Goal: Navigation & Orientation: Find specific page/section

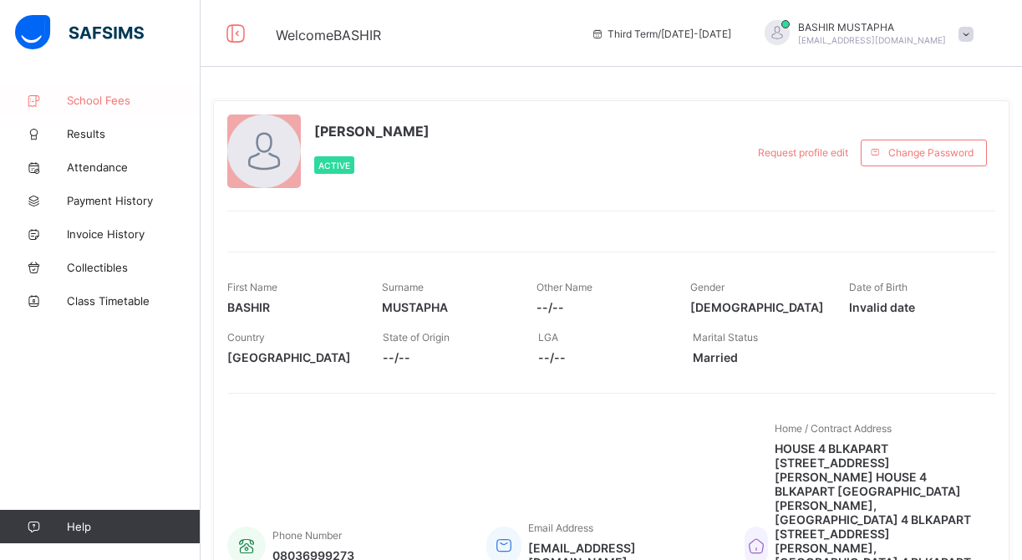
click at [95, 98] on span "School Fees" at bounding box center [134, 100] width 134 height 13
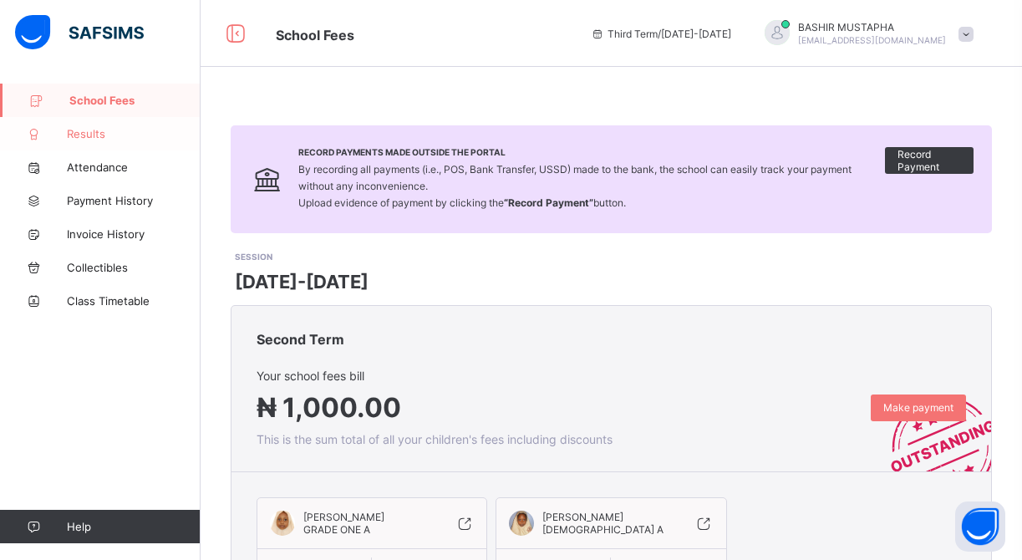
click at [101, 139] on span "Results" at bounding box center [134, 133] width 134 height 13
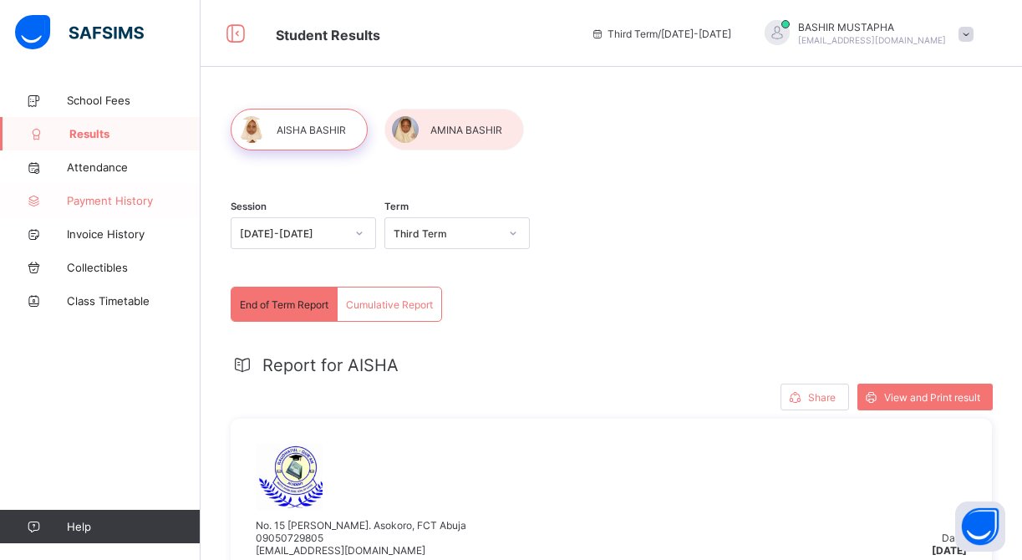
click at [167, 211] on link "Payment History" at bounding box center [100, 200] width 200 height 33
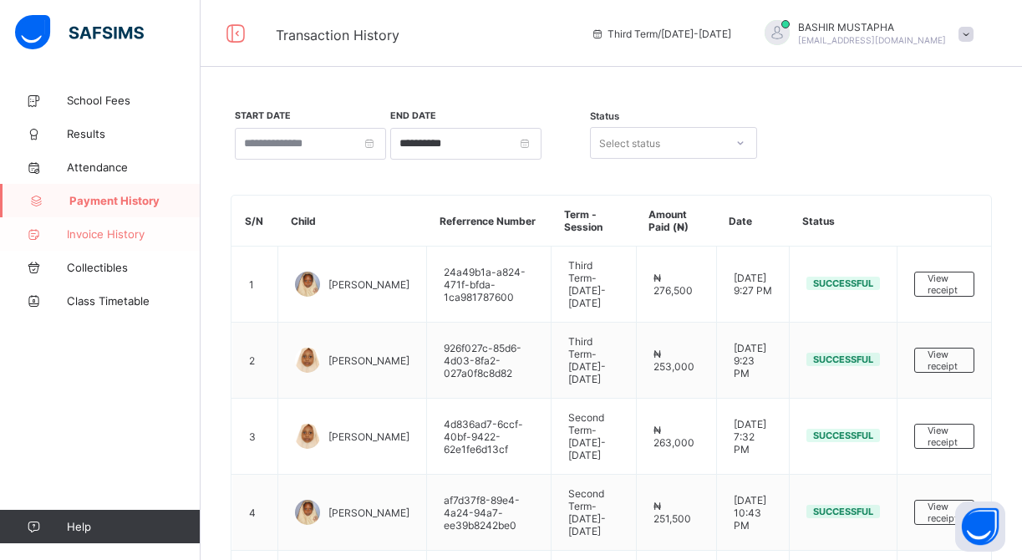
click at [140, 226] on link "Invoice History" at bounding box center [100, 233] width 200 height 33
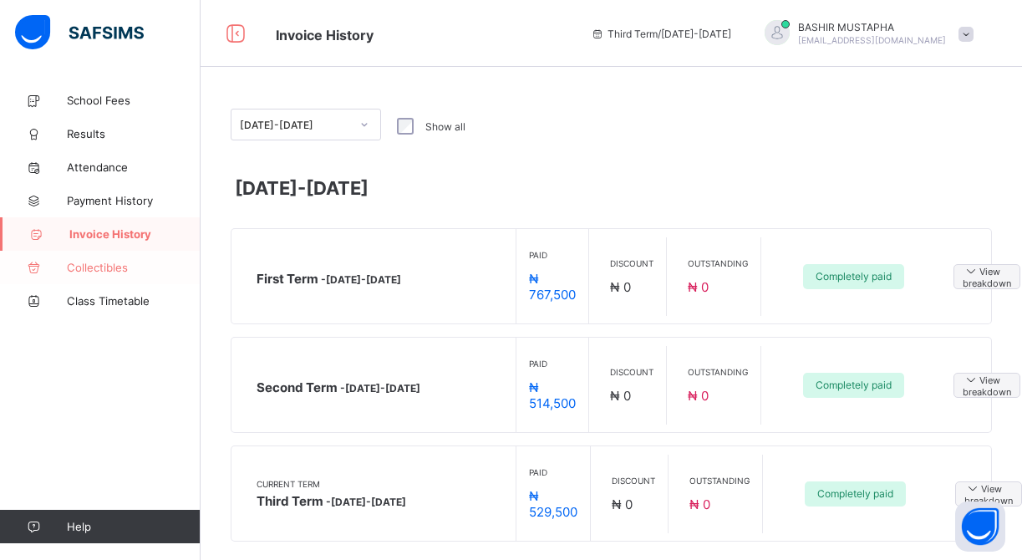
click at [119, 259] on link "Collectibles" at bounding box center [100, 267] width 200 height 33
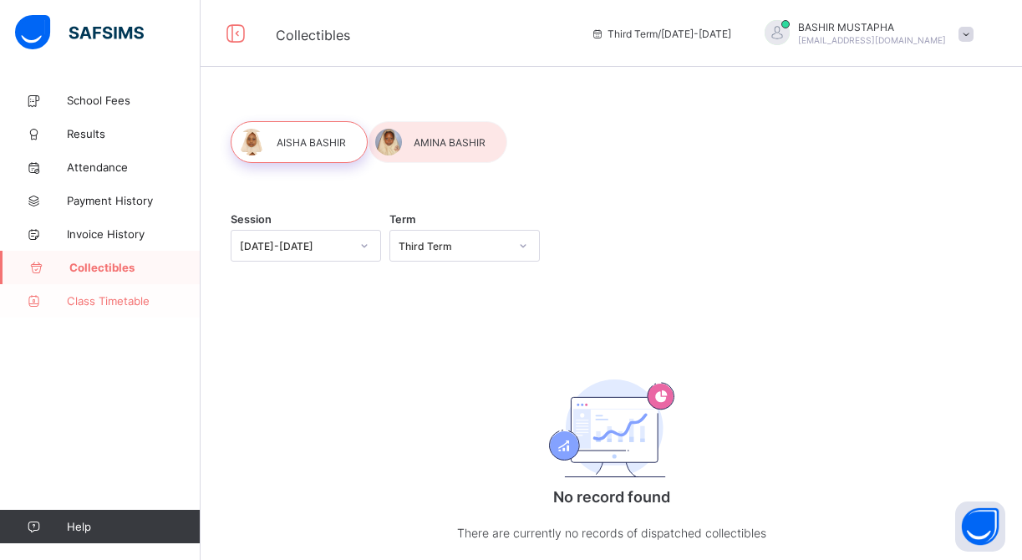
click at [120, 303] on span "Class Timetable" at bounding box center [134, 300] width 134 height 13
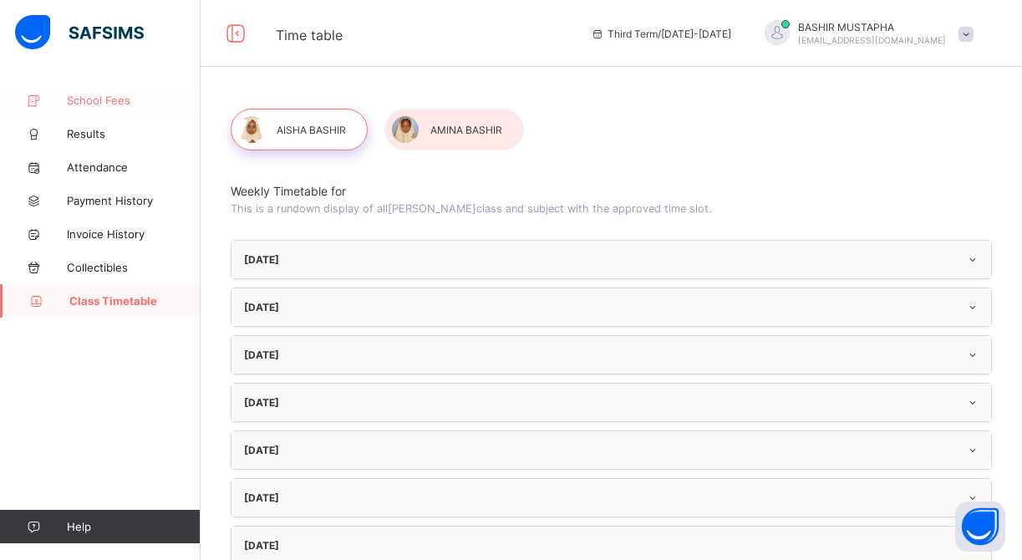
click at [94, 94] on span "School Fees" at bounding box center [134, 100] width 134 height 13
